Goal: Obtain resource: Download file/media

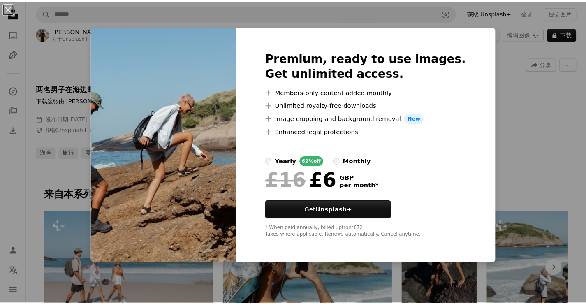
scroll to position [247, 0]
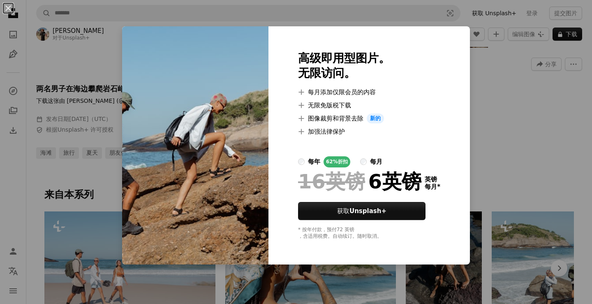
click at [489, 70] on div "An X shape 高级即用型图片。 无限访问。 A plus sign 每月添加仅限会员的内容 A plus sign 无限免版税下载 A plus si…" at bounding box center [296, 152] width 592 height 304
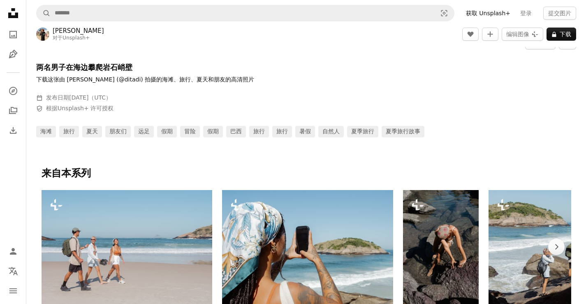
scroll to position [370, 0]
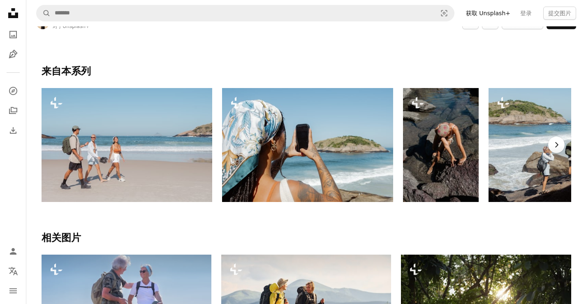
click at [558, 148] on icon "Chevron right" at bounding box center [556, 145] width 8 height 8
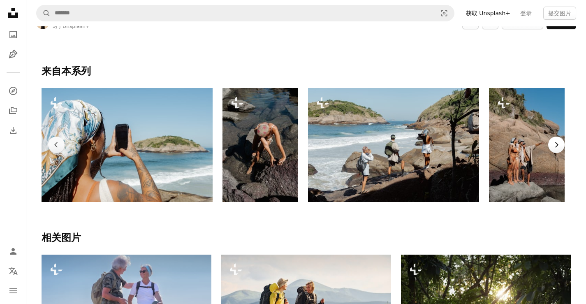
click at [558, 147] on icon "Chevron right" at bounding box center [556, 145] width 8 height 8
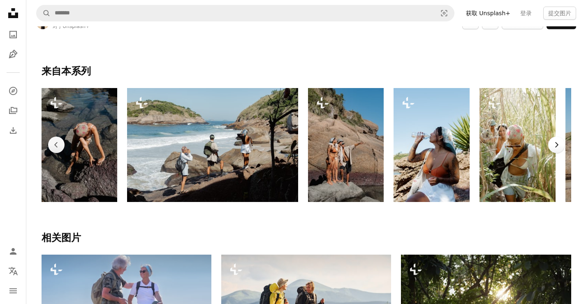
click at [558, 147] on icon "Chevron right" at bounding box center [556, 145] width 8 height 8
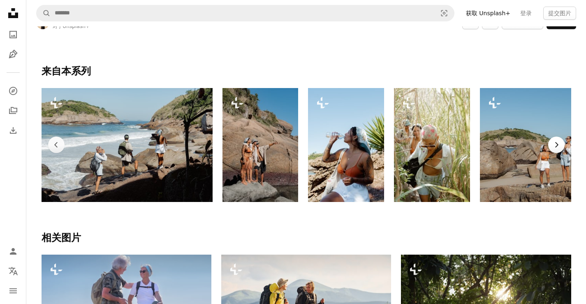
click at [558, 147] on icon "Chevron right" at bounding box center [556, 145] width 8 height 8
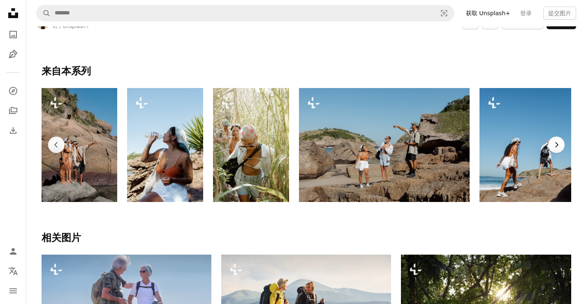
click at [558, 147] on icon "Chevron right" at bounding box center [556, 145] width 8 height 8
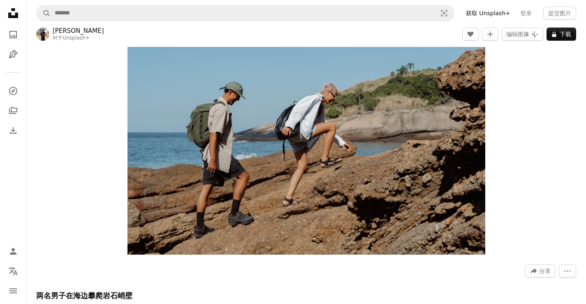
scroll to position [0, 0]
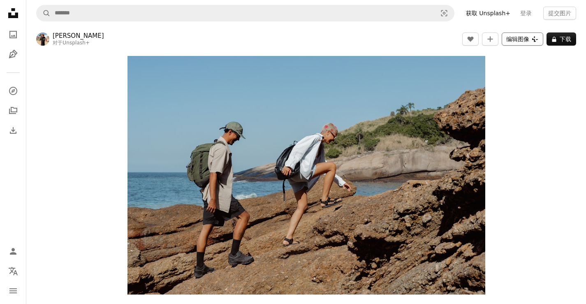
click at [520, 41] on font "编辑图像" at bounding box center [517, 39] width 23 height 7
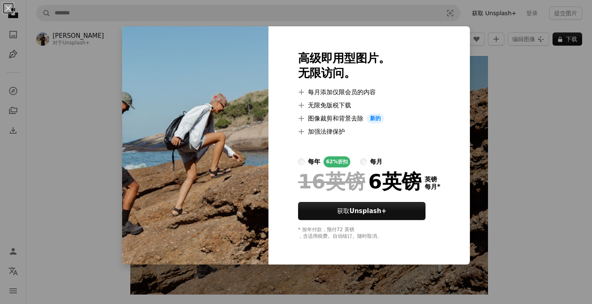
click at [510, 95] on div "An X shape 高级即用型图片。 无限访问。 A plus sign 每月添加仅限会员的内容 A plus sign 无限免版税下载 A plus si…" at bounding box center [296, 152] width 592 height 304
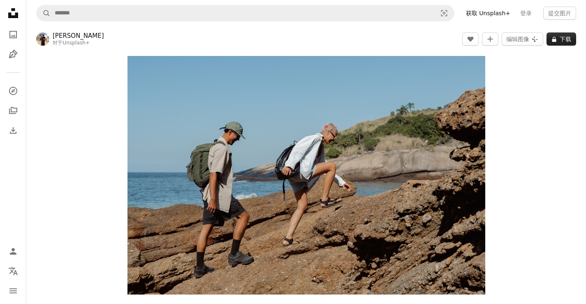
click at [557, 39] on button "A lock 下载" at bounding box center [562, 38] width 30 height 13
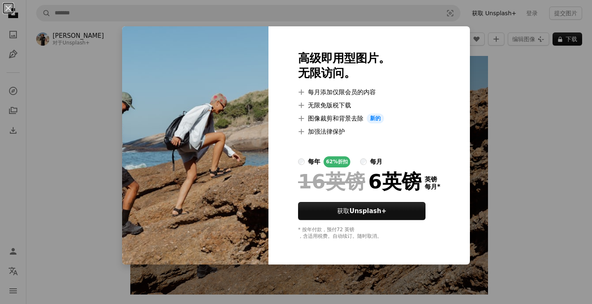
click at [542, 140] on div "An X shape 高级即用型图片。 无限访问。 A plus sign 每月添加仅限会员的内容 A plus sign 无限免版税下载 A plus si…" at bounding box center [296, 152] width 592 height 304
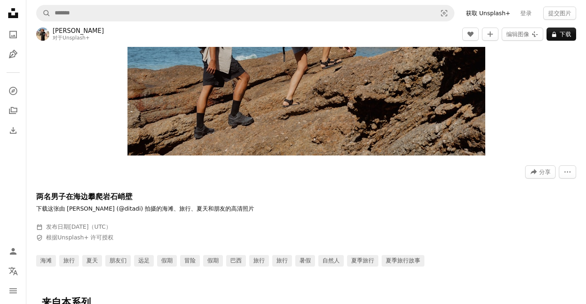
scroll to position [206, 0]
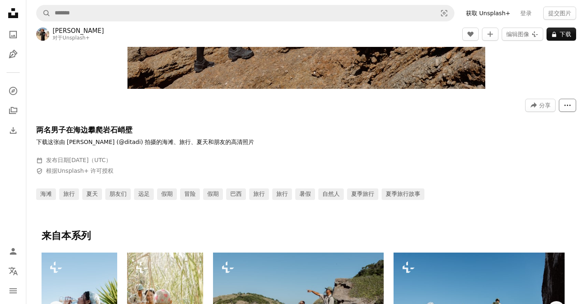
click at [560, 110] on button "More Actions" at bounding box center [567, 105] width 17 height 13
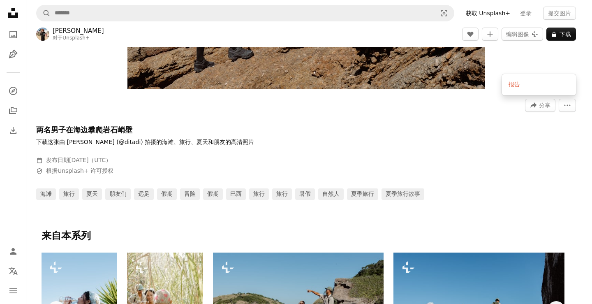
click at [504, 130] on body "Unsplash logo Unsplash Home A photo Pen Tool A compass A stack of folders Downl…" at bounding box center [293, 152] width 586 height 304
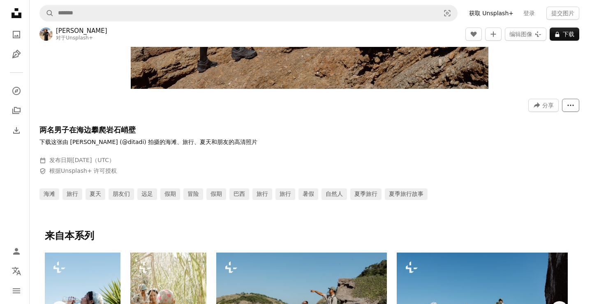
scroll to position [0, 0]
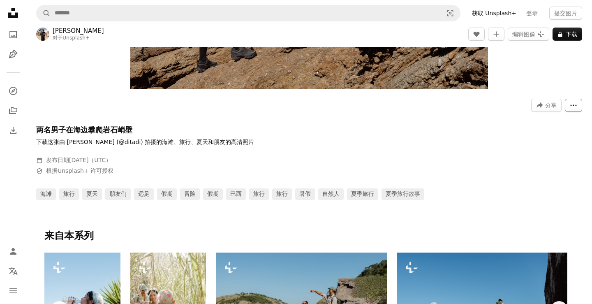
click at [570, 103] on icon "More Actions" at bounding box center [573, 105] width 7 height 7
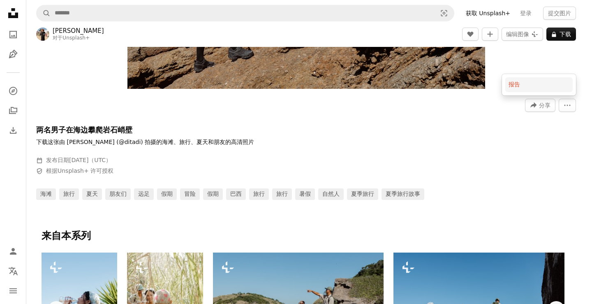
click at [524, 89] on button "报告" at bounding box center [538, 84] width 67 height 15
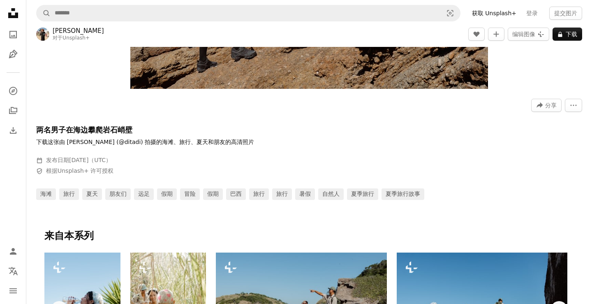
scroll to position [206, 0]
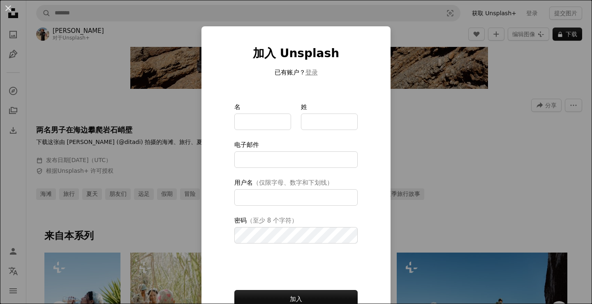
click at [457, 139] on div "An X shape 加入 Unsplash 已有账户？ 登录 名 姓 电子邮件 用户名 （仅限字母、数字和下划线） 密码 （至少 8 个字符） 加入 加入即…" at bounding box center [296, 152] width 592 height 304
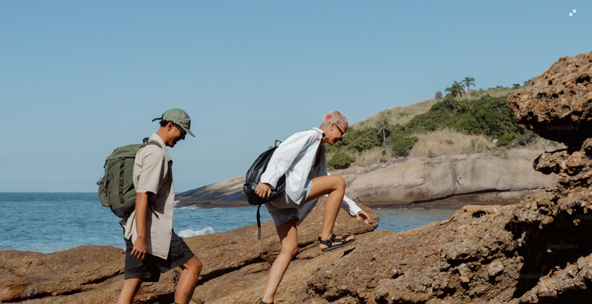
click at [287, 155] on img "Zoom out on this image" at bounding box center [296, 197] width 593 height 395
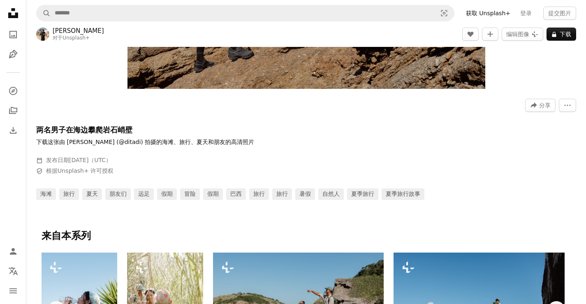
scroll to position [82, 0]
click at [125, 145] on font "下载这张由 [PERSON_NAME] (@ditadi) 拍摄的海滩、旅行、夏天和朋友的高清照片" at bounding box center [145, 142] width 218 height 7
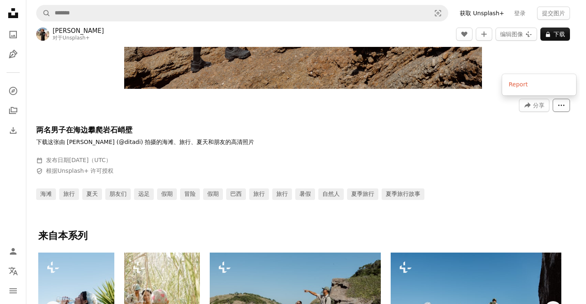
click at [565, 109] on icon "More Actions" at bounding box center [561, 105] width 7 height 7
